Goal: Transaction & Acquisition: Purchase product/service

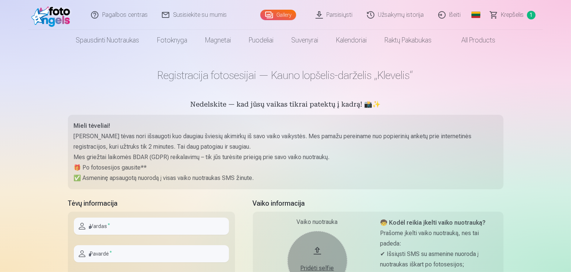
click at [337, 14] on link "Parsisiųsti" at bounding box center [335, 15] width 52 height 30
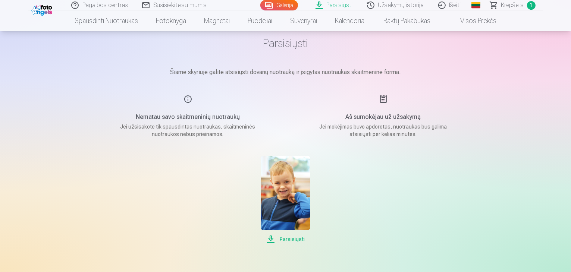
scroll to position [112, 0]
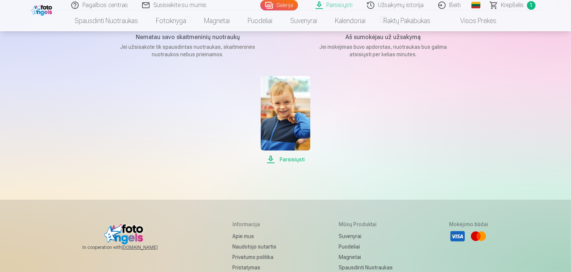
click at [288, 159] on span "Parsisiųsti" at bounding box center [286, 159] width 50 height 9
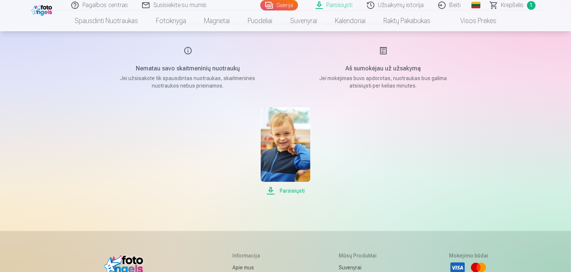
scroll to position [0, 0]
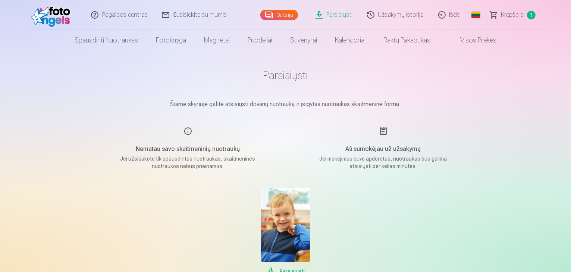
click at [531, 15] on span "1" at bounding box center [531, 15] width 9 height 9
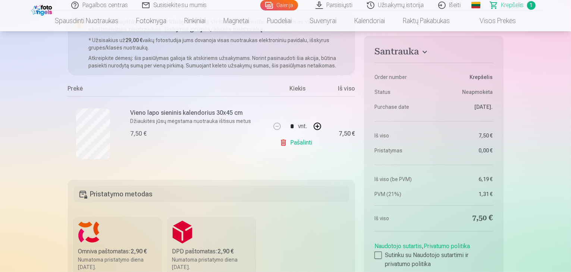
scroll to position [75, 0]
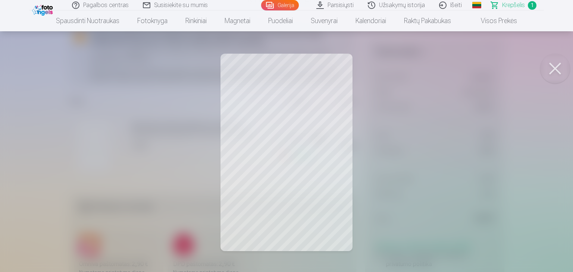
click at [562, 65] on button at bounding box center [555, 69] width 30 height 30
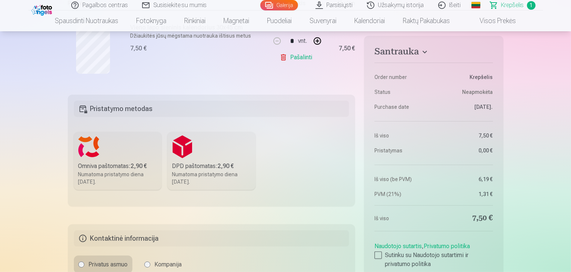
scroll to position [187, 0]
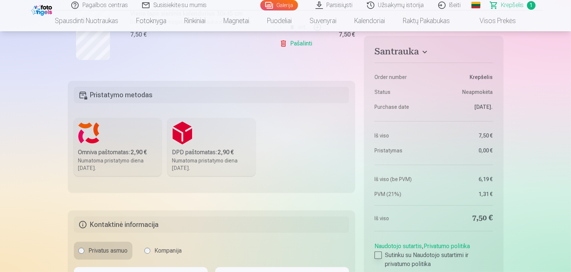
click at [383, 252] on label "Sutinku su Naudotojo sutartimi ir privatumo politika" at bounding box center [434, 260] width 118 height 18
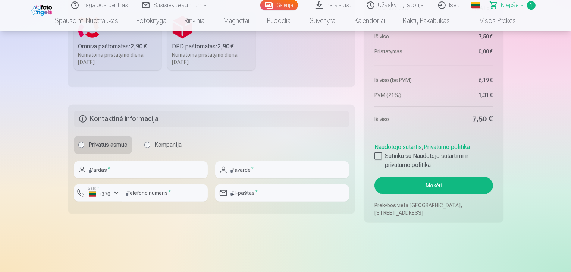
scroll to position [299, 0]
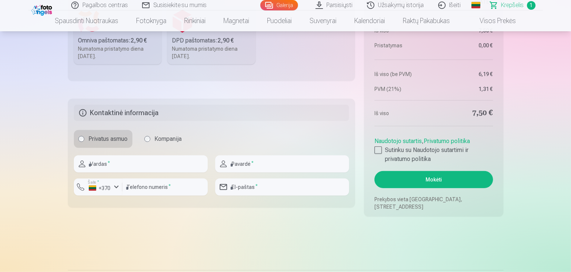
click at [438, 181] on button "Mokėti" at bounding box center [434, 179] width 118 height 17
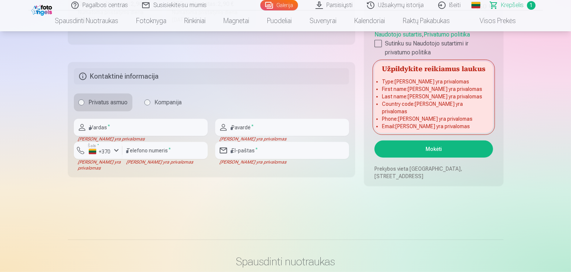
scroll to position [336, 0]
click at [104, 129] on input "text" at bounding box center [141, 126] width 134 height 17
type input "********"
type input "**********"
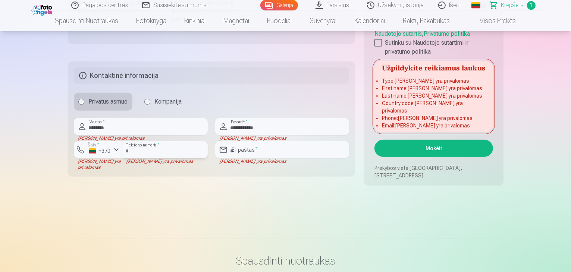
type input "*********"
type input "**********"
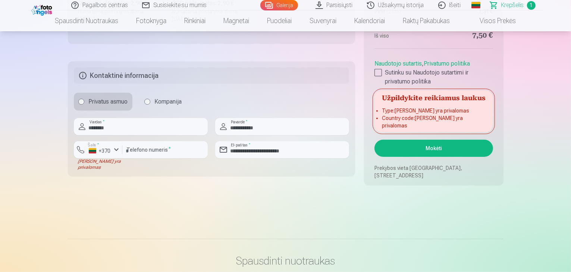
click at [421, 152] on button "Mokėti" at bounding box center [434, 148] width 118 height 17
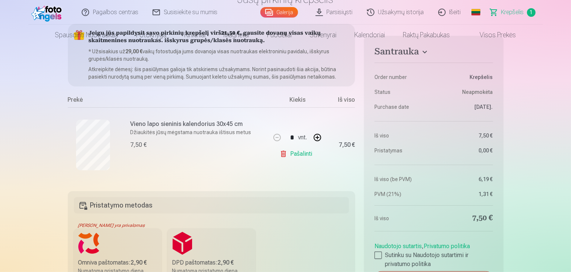
scroll to position [0, 0]
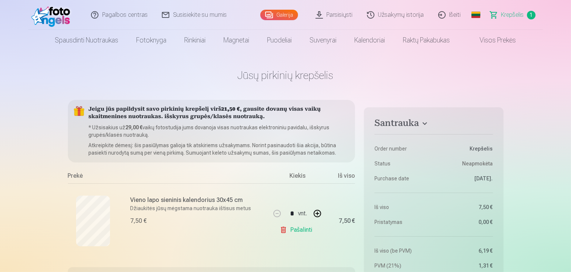
click at [290, 14] on link "Galerija" at bounding box center [279, 15] width 38 height 10
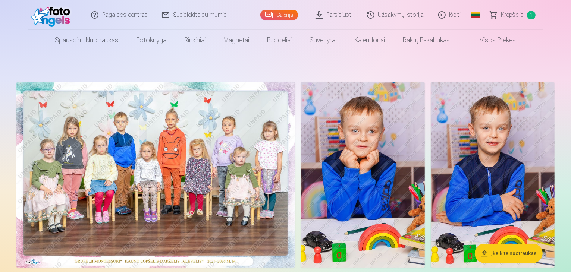
click at [247, 182] on img at bounding box center [155, 175] width 279 height 186
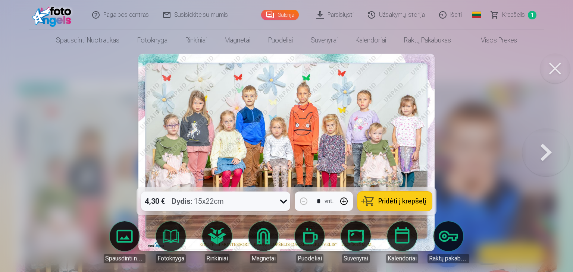
click at [283, 202] on icon at bounding box center [284, 202] width 12 height 12
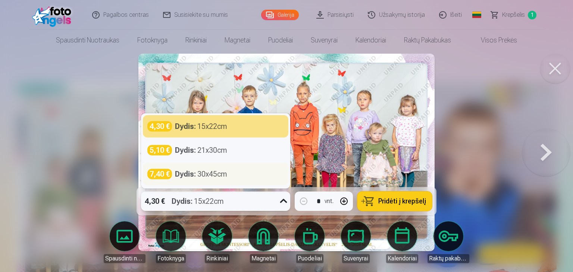
click at [231, 173] on div "7,40 € Dydis : 30x45cm" at bounding box center [215, 174] width 137 height 10
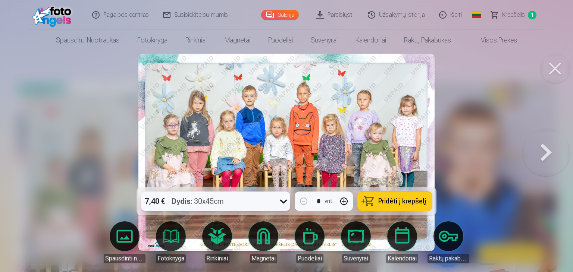
click at [552, 67] on button at bounding box center [555, 69] width 30 height 30
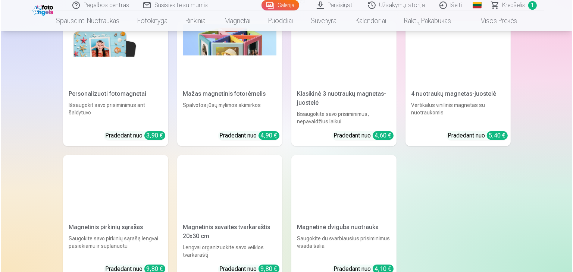
scroll to position [2650, 0]
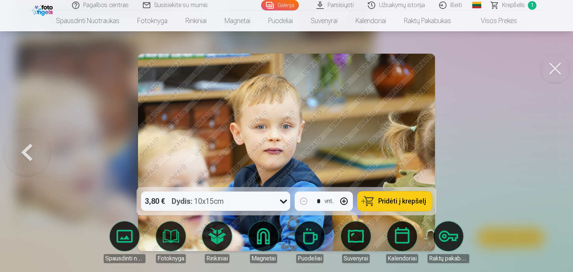
click at [541, 61] on div at bounding box center [286, 136] width 573 height 272
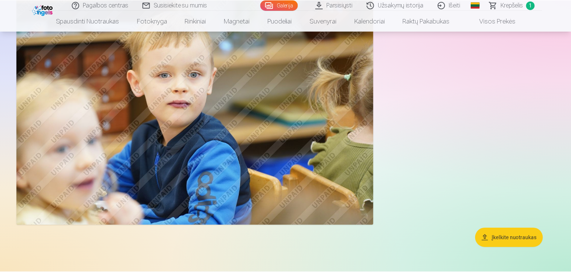
scroll to position [2641, 0]
